Goal: Task Accomplishment & Management: Complete application form

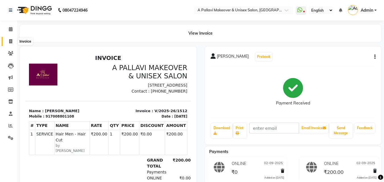
click at [13, 42] on span at bounding box center [11, 41] width 10 height 7
select select "service"
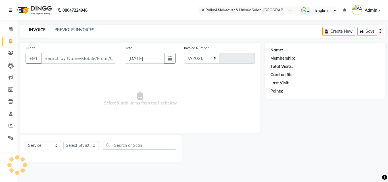
select select "3573"
type input "1519"
click at [82, 59] on input "Client" at bounding box center [78, 58] width 75 height 11
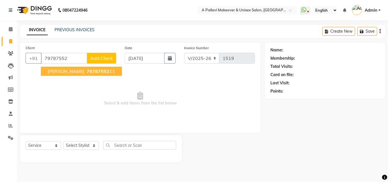
click at [60, 70] on span "[PERSON_NAME]" at bounding box center [66, 72] width 37 height 6
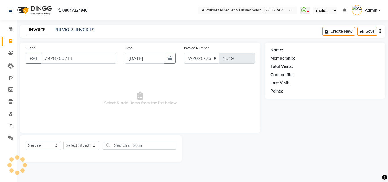
type input "7978755211"
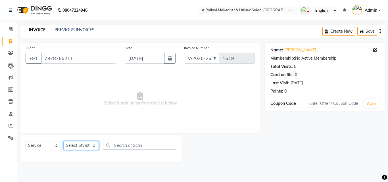
click at [80, 147] on select "Select Stylist [PERSON_NAME] A PALLAVI Archana [PERSON_NAME] [PERSON_NAME] [PER…" at bounding box center [81, 145] width 36 height 9
select select "68912"
click at [63, 141] on select "Select Stylist [PERSON_NAME] A PALLAVI Archana [PERSON_NAME] [PERSON_NAME] [PER…" at bounding box center [81, 145] width 36 height 9
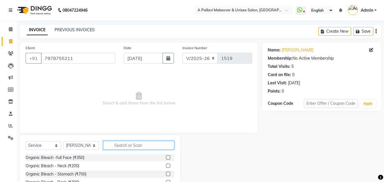
click at [130, 146] on input "text" at bounding box center [138, 145] width 71 height 9
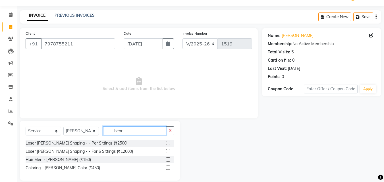
scroll to position [22, 0]
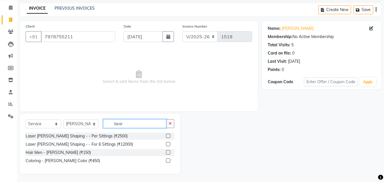
type input "bear"
click at [168, 152] on label at bounding box center [168, 152] width 4 height 4
click at [168, 152] on input "checkbox" at bounding box center [168, 153] width 4 height 4
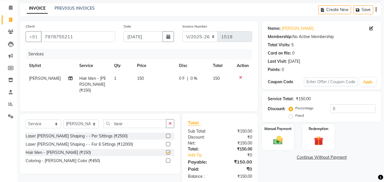
checkbox input "false"
click at [287, 140] on div "Manual Payment" at bounding box center [278, 137] width 33 height 27
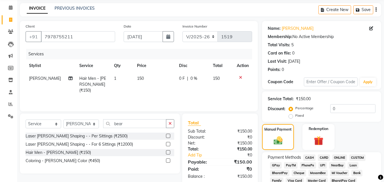
click at [345, 156] on span "ONLINE" at bounding box center [339, 158] width 15 height 7
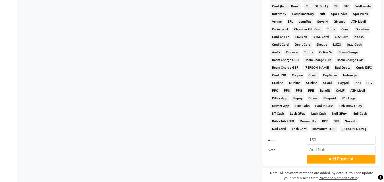
scroll to position [252, 0]
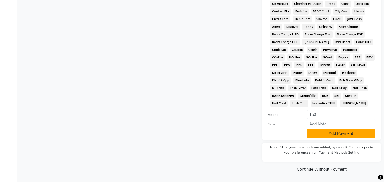
click at [338, 133] on button "Add Payment" at bounding box center [341, 133] width 69 height 9
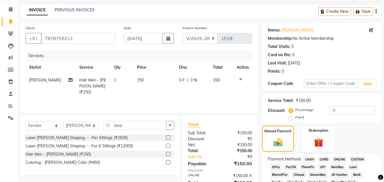
scroll to position [0, 0]
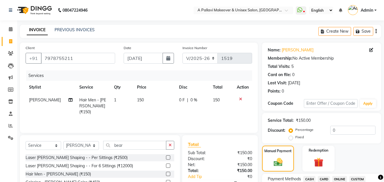
click at [149, 105] on td "150" at bounding box center [155, 106] width 42 height 25
select select "68912"
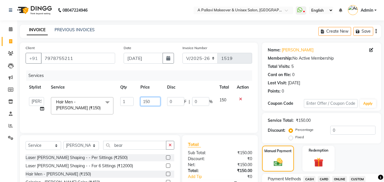
click at [152, 104] on input "150" at bounding box center [150, 101] width 20 height 9
type input "1"
type input "100"
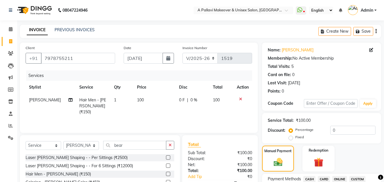
click at [197, 115] on div "Services Stylist Service Qty Price Disc Total Action [PERSON_NAME] Hair Men - […" at bounding box center [139, 99] width 227 height 57
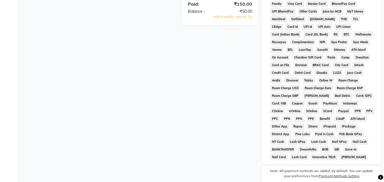
scroll to position [84, 0]
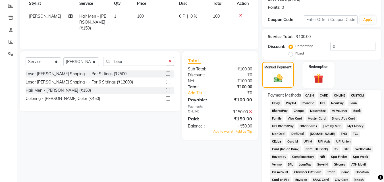
click at [251, 111] on icon at bounding box center [250, 112] width 3 height 4
click at [339, 96] on span "ONLINE" at bounding box center [339, 95] width 15 height 7
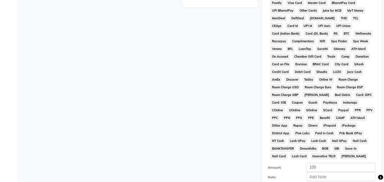
scroll to position [252, 0]
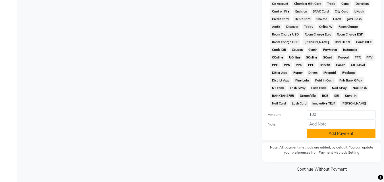
click at [333, 134] on button "Add Payment" at bounding box center [341, 133] width 69 height 9
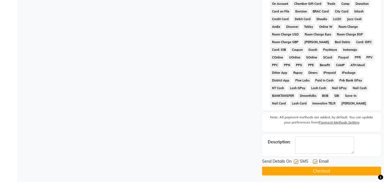
click at [294, 162] on label at bounding box center [296, 162] width 4 height 4
click at [294, 162] on input "checkbox" at bounding box center [296, 162] width 4 height 4
checkbox input "false"
click at [316, 162] on label at bounding box center [315, 162] width 4 height 4
click at [316, 162] on input "checkbox" at bounding box center [315, 162] width 4 height 4
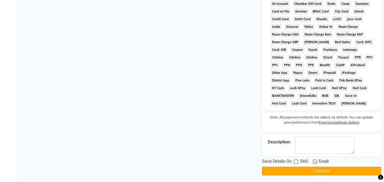
checkbox input "false"
click at [315, 173] on button "Checkout" at bounding box center [321, 171] width 119 height 9
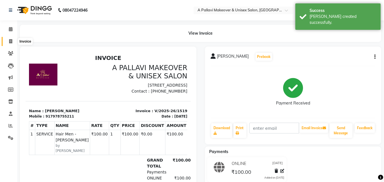
click at [10, 42] on icon at bounding box center [10, 41] width 3 height 4
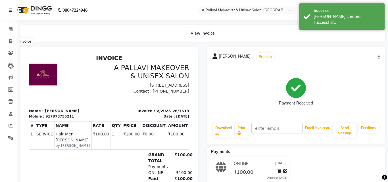
select select "service"
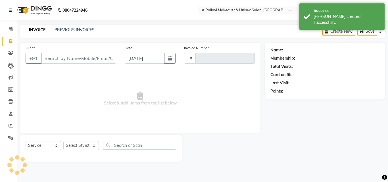
type input "1520"
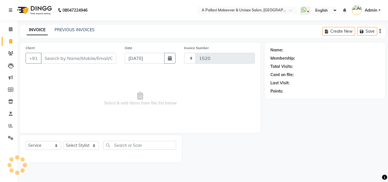
select select "3573"
click at [87, 58] on input "Client" at bounding box center [78, 58] width 75 height 11
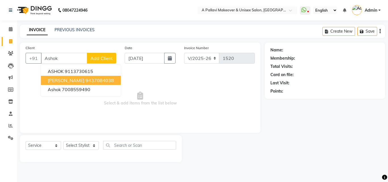
click at [67, 80] on span "[PERSON_NAME]" at bounding box center [66, 81] width 37 height 6
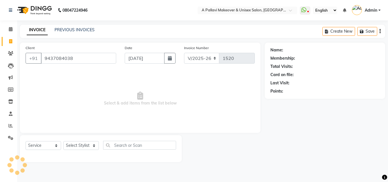
type input "9437084038"
select select "1: Object"
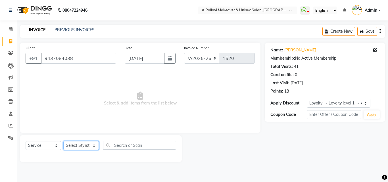
click at [94, 144] on select "Select Stylist [PERSON_NAME] A PALLAVI Archana [PERSON_NAME] [PERSON_NAME] [PER…" at bounding box center [81, 145] width 36 height 9
select select "68912"
click at [63, 141] on select "Select Stylist [PERSON_NAME] A PALLAVI Archana [PERSON_NAME] [PERSON_NAME] [PER…" at bounding box center [81, 145] width 36 height 9
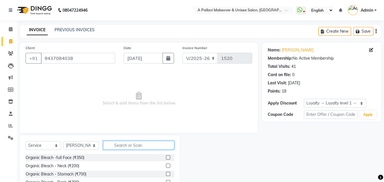
click at [128, 144] on input "text" at bounding box center [138, 145] width 71 height 9
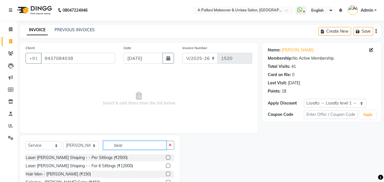
type input "bear"
click at [168, 174] on label at bounding box center [168, 174] width 4 height 4
click at [168, 174] on input "checkbox" at bounding box center [168, 175] width 4 height 4
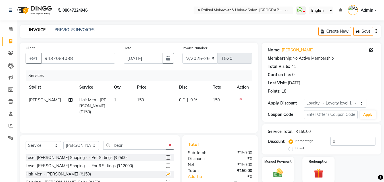
checkbox input "false"
click at [147, 96] on td "150" at bounding box center [155, 106] width 42 height 25
select select "68912"
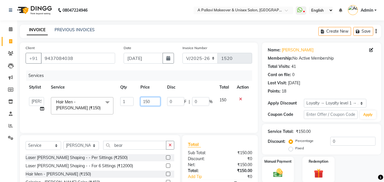
click at [149, 99] on input "150" at bounding box center [150, 101] width 20 height 9
click at [158, 101] on input "150" at bounding box center [150, 101] width 20 height 9
type input "1"
type input "100"
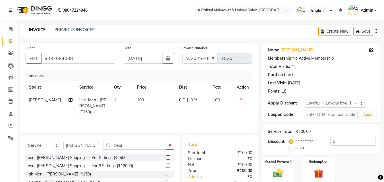
click at [204, 119] on div "Services Stylist Service Qty Price Disc Total Action [PERSON_NAME] Hair Men - […" at bounding box center [139, 99] width 227 height 57
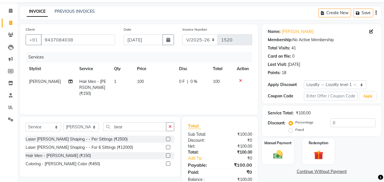
scroll to position [33, 0]
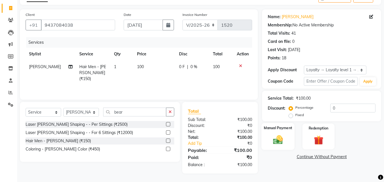
click at [281, 136] on img at bounding box center [278, 139] width 16 height 11
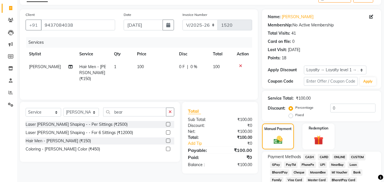
click at [307, 155] on span "CASH" at bounding box center [309, 157] width 12 height 7
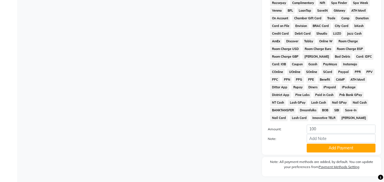
scroll to position [264, 0]
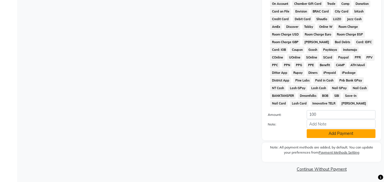
click at [329, 134] on button "Add Payment" at bounding box center [341, 133] width 69 height 9
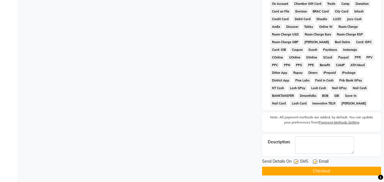
click at [298, 161] on label at bounding box center [296, 162] width 4 height 4
click at [298, 161] on input "checkbox" at bounding box center [296, 162] width 4 height 4
checkbox input "false"
click at [315, 163] on label at bounding box center [315, 162] width 4 height 4
click at [315, 163] on input "checkbox" at bounding box center [315, 162] width 4 height 4
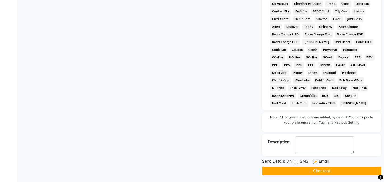
checkbox input "false"
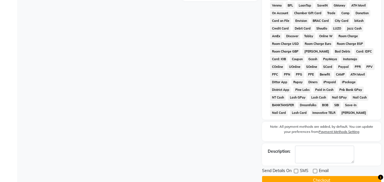
scroll to position [266, 0]
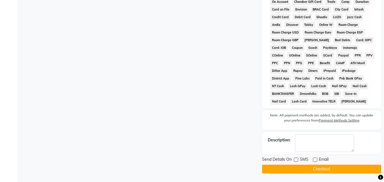
click at [296, 167] on button "Checkout" at bounding box center [321, 169] width 119 height 9
